Goal: Complete application form: Complete application form

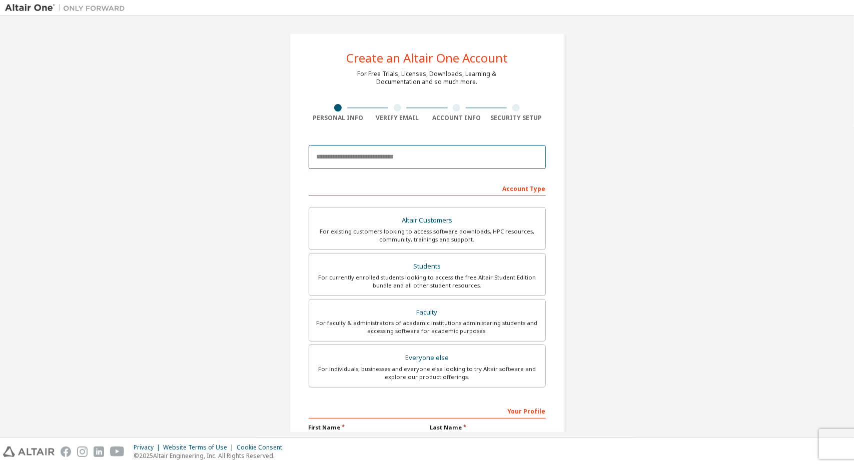
click at [384, 163] on input "email" at bounding box center [427, 157] width 237 height 24
click at [459, 153] on input "email" at bounding box center [427, 157] width 237 height 24
type input "**********"
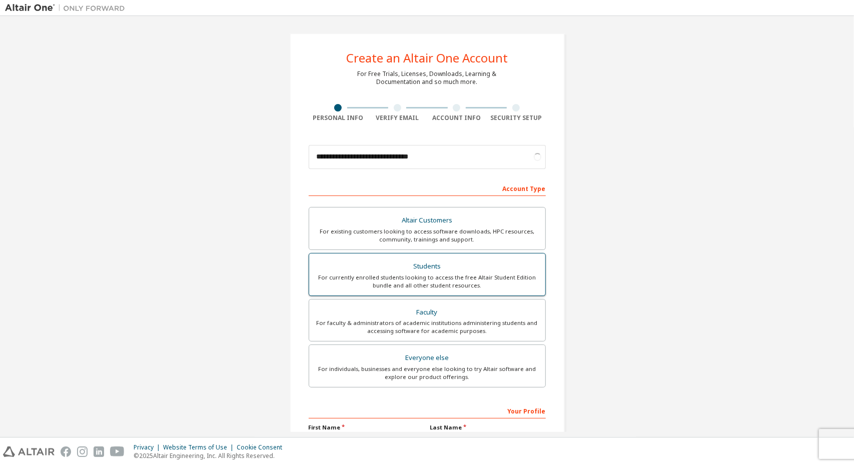
click at [408, 278] on div "For currently enrolled students looking to access the free Altair Student Editi…" at bounding box center [427, 282] width 224 height 16
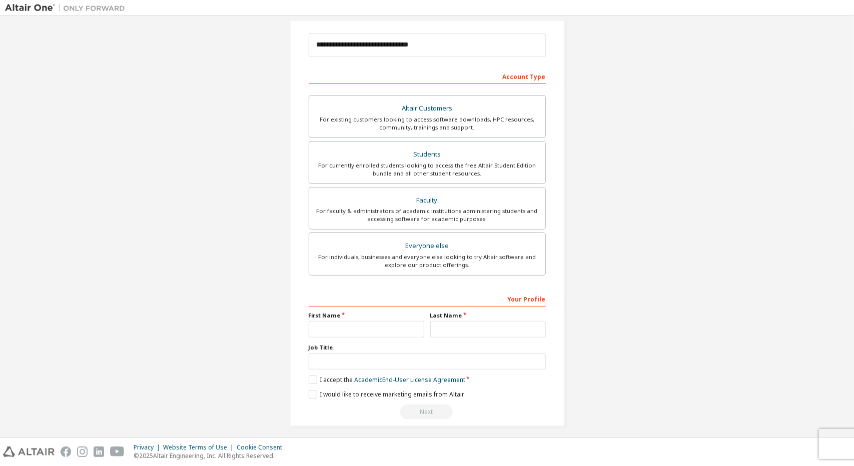
scroll to position [116, 0]
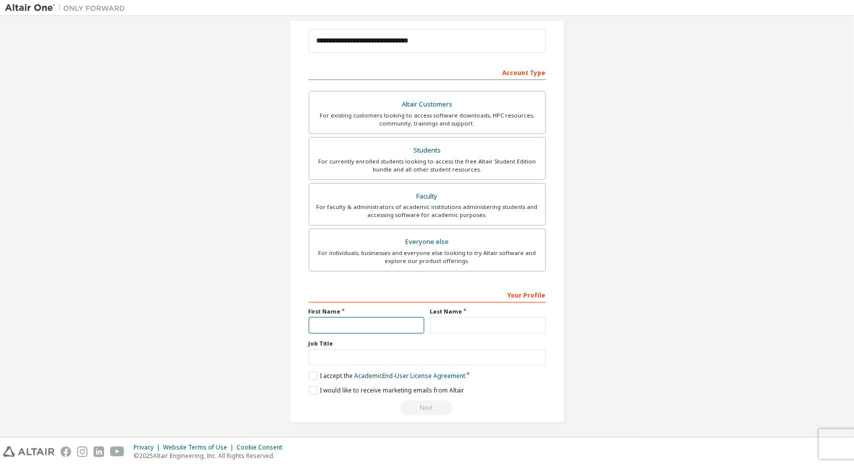
click at [368, 318] on input "text" at bounding box center [367, 325] width 116 height 17
type input "******"
click at [430, 321] on input "text" at bounding box center [488, 325] width 116 height 17
type input "*****"
click at [408, 350] on input "text" at bounding box center [427, 358] width 237 height 17
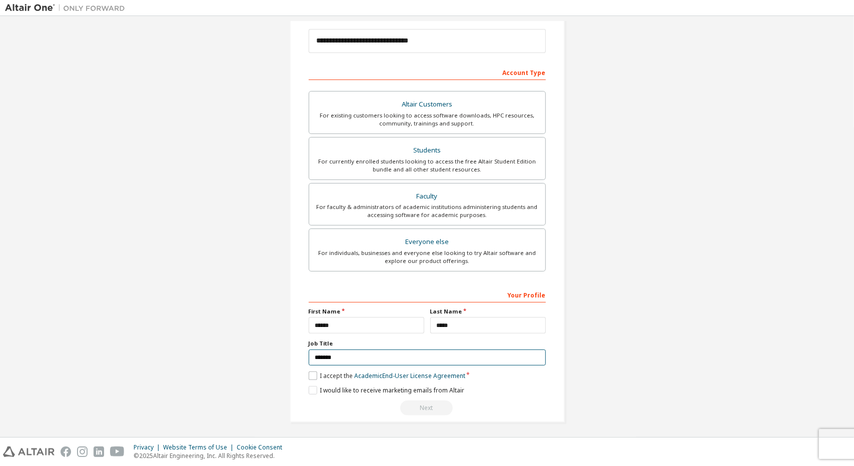
type input "*******"
click at [316, 372] on label "I accept the Academic End-User License Agreement" at bounding box center [387, 376] width 157 height 9
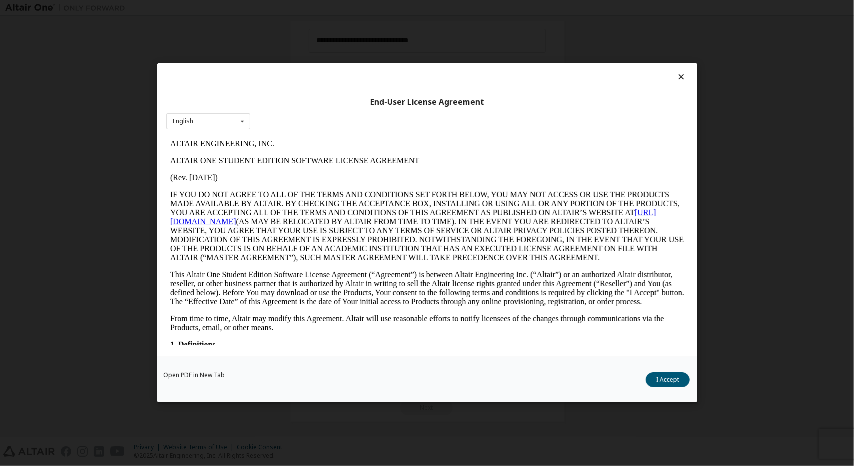
scroll to position [0, 0]
click at [330, 423] on div "End-User License Agreement English English Open PDF in New Tab I Accept" at bounding box center [427, 233] width 854 height 466
click at [666, 377] on button "I Accept" at bounding box center [668, 380] width 44 height 15
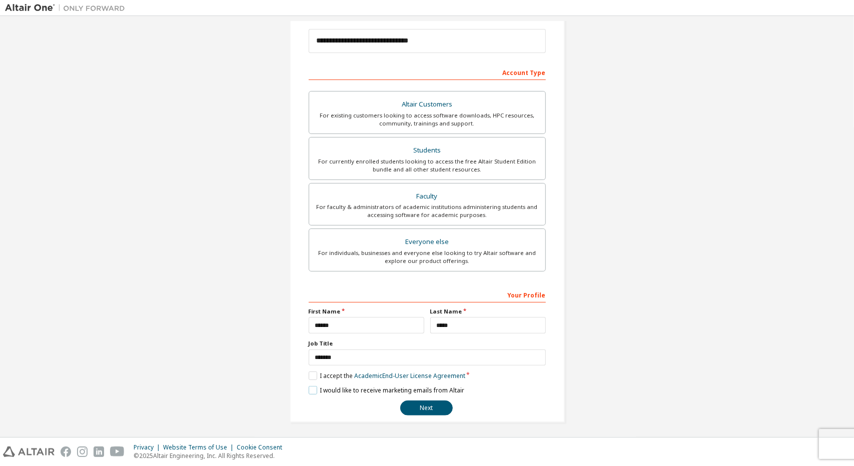
click at [374, 392] on label "I would like to receive marketing emails from Altair" at bounding box center [387, 390] width 156 height 9
click at [349, 388] on label "I would like to receive marketing emails from Altair" at bounding box center [387, 390] width 156 height 9
click at [316, 388] on label "I would like to receive marketing emails from Altair" at bounding box center [387, 390] width 156 height 9
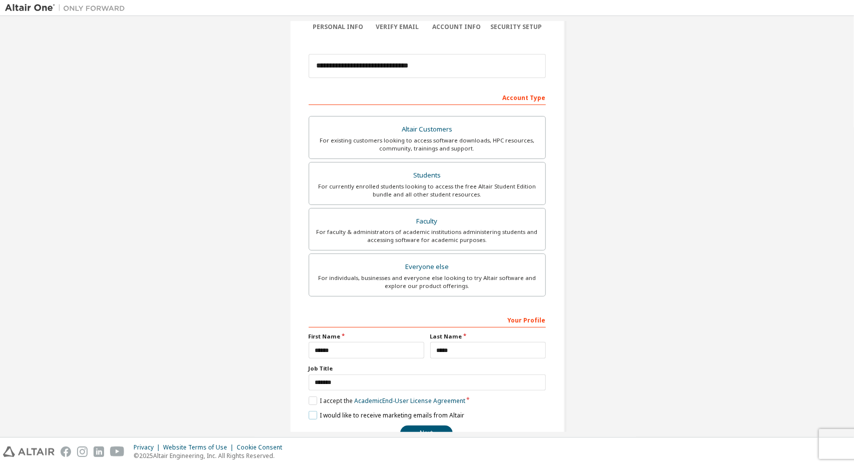
scroll to position [100, 0]
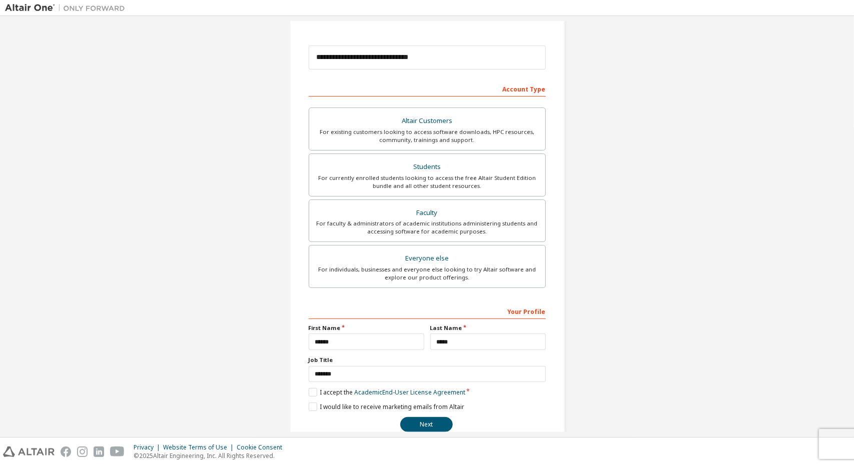
click at [581, 95] on div "**********" at bounding box center [427, 186] width 844 height 530
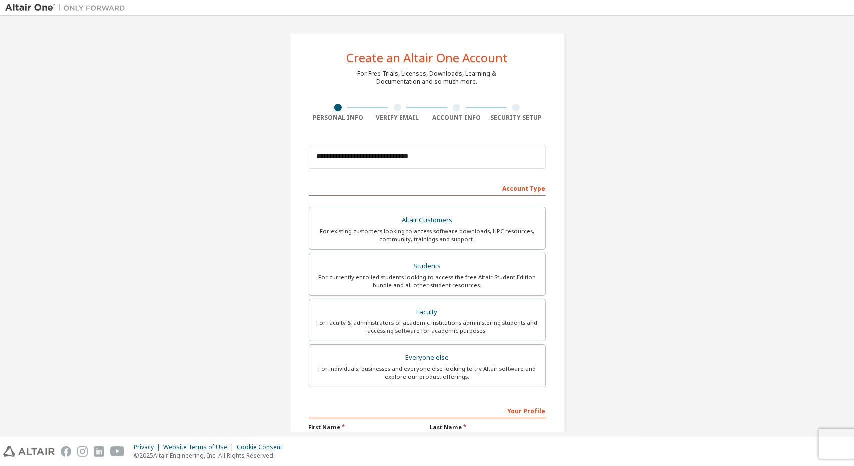
scroll to position [116, 0]
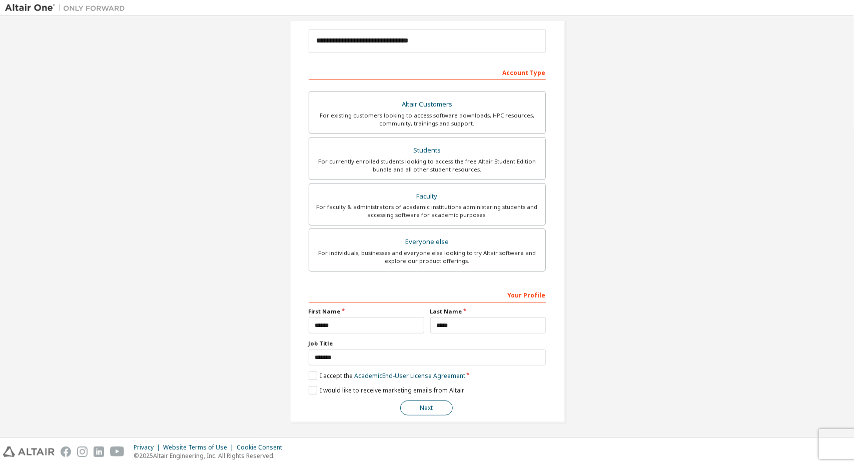
drag, startPoint x: 428, startPoint y: 413, endPoint x: 434, endPoint y: 405, distance: 10.0
click at [434, 405] on div "**********" at bounding box center [427, 170] width 275 height 506
click at [434, 405] on button "Next" at bounding box center [426, 408] width 53 height 15
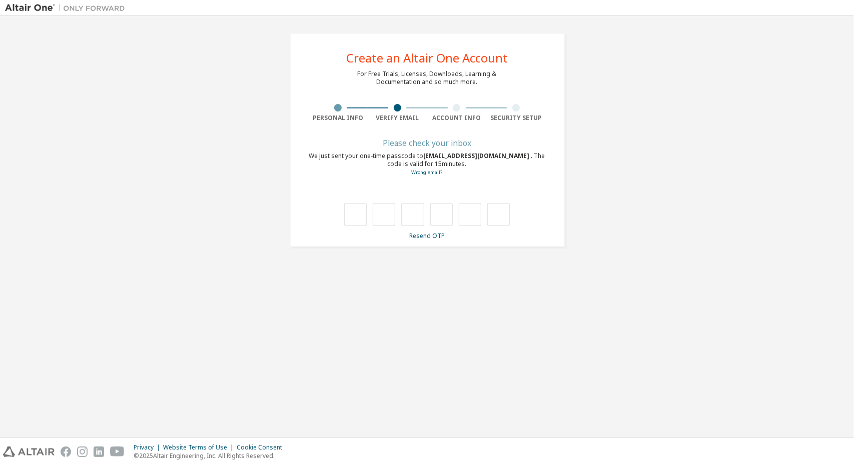
type input "*"
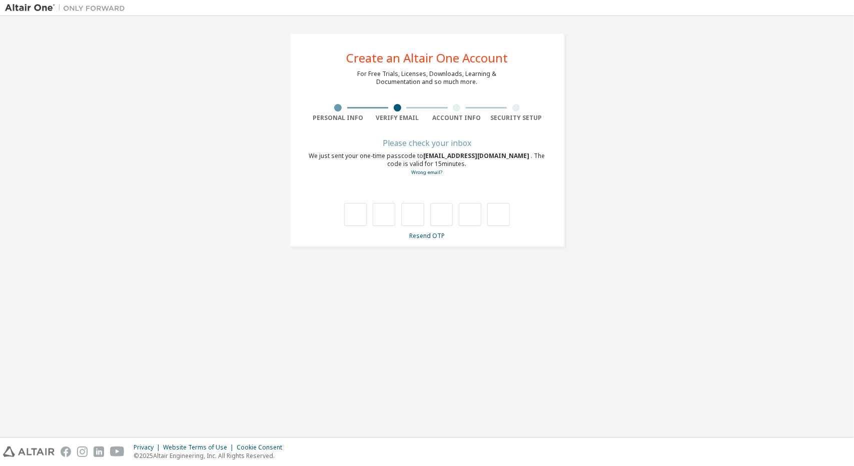
type input "*"
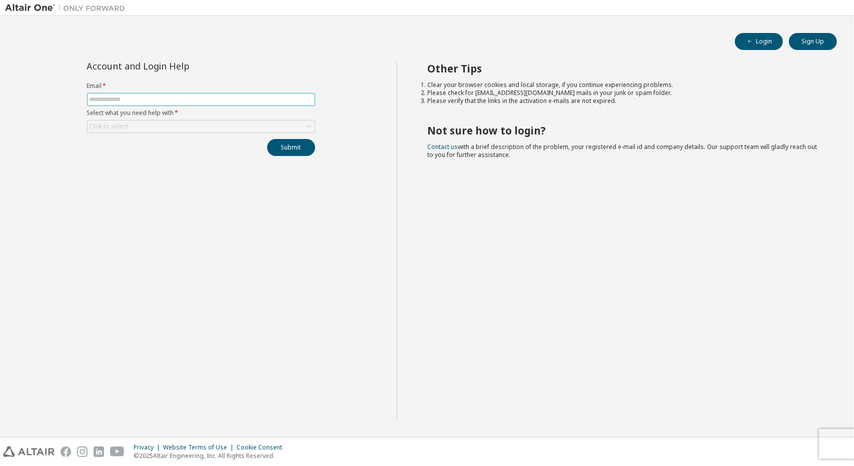
click at [151, 99] on input "text" at bounding box center [201, 100] width 223 height 8
click at [118, 125] on div "Click to select" at bounding box center [109, 127] width 39 height 8
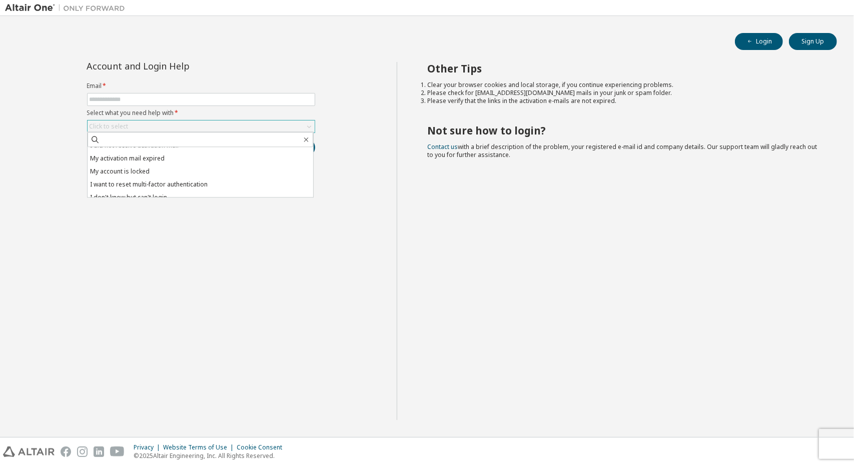
scroll to position [28, 0]
click at [182, 227] on div "Account and Login Help Email * Select what you need help with * Click to select…" at bounding box center [201, 241] width 392 height 358
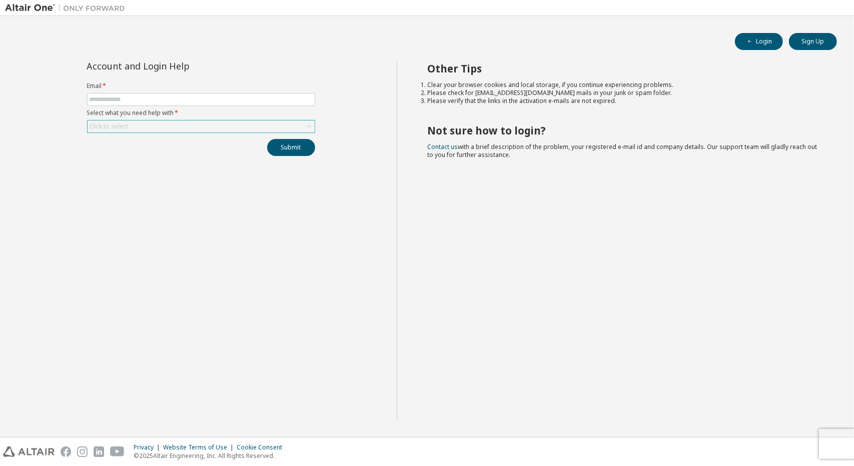
click at [134, 128] on div "Click to select" at bounding box center [201, 127] width 227 height 12
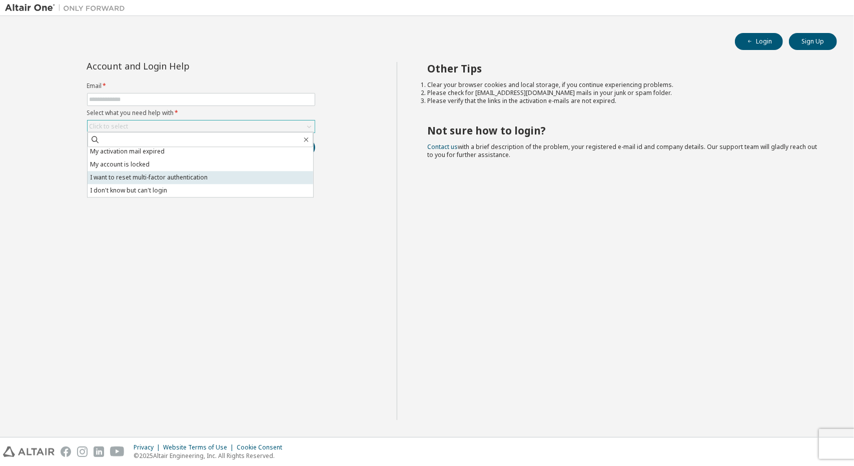
scroll to position [0, 0]
click at [142, 250] on div "Account and Login Help Email * Select what you need help with * Click to select…" at bounding box center [201, 241] width 392 height 358
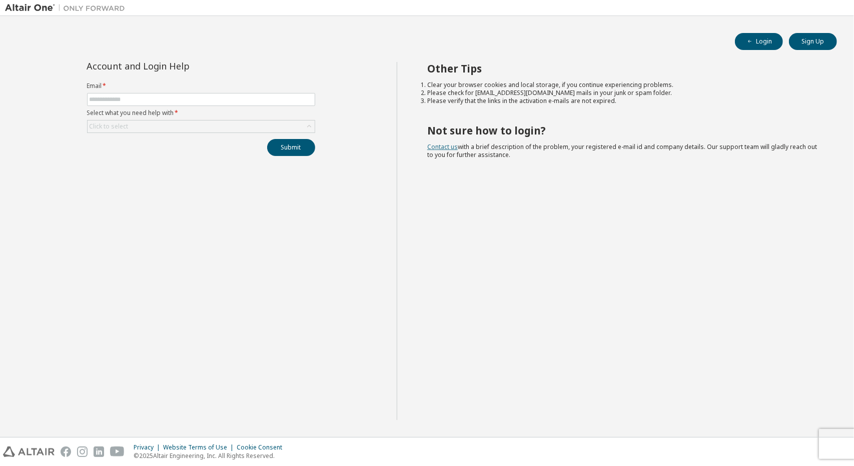
click at [438, 148] on link "Contact us" at bounding box center [442, 147] width 31 height 9
click at [265, 187] on div "Account and Login Help Email * Select what you need help with * Click to select…" at bounding box center [201, 241] width 392 height 358
